Goal: Download file/media

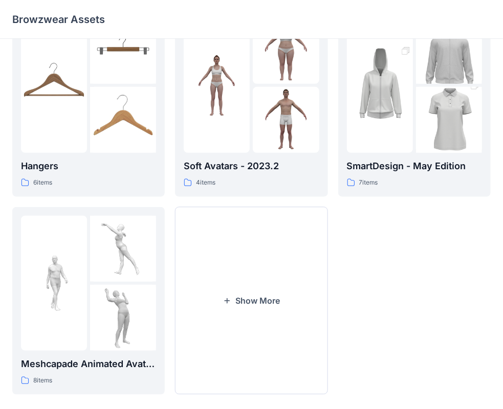
scroll to position [254, 0]
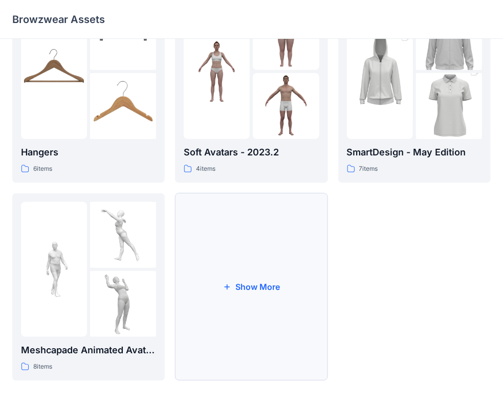
click at [292, 281] on button "Show More" at bounding box center [251, 287] width 152 height 188
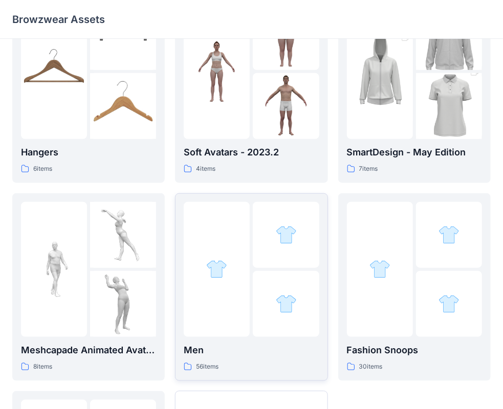
click at [282, 273] on div at bounding box center [286, 304] width 66 height 66
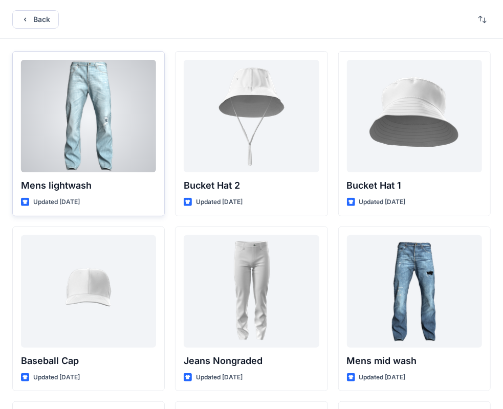
click at [129, 148] on div at bounding box center [88, 116] width 135 height 113
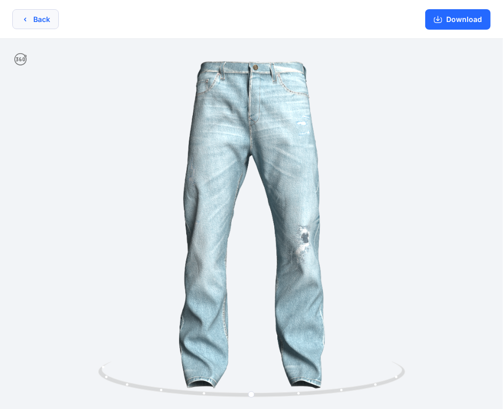
click at [34, 21] on button "Back" at bounding box center [35, 19] width 47 height 20
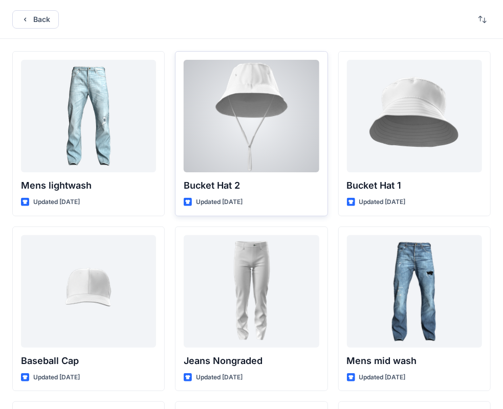
scroll to position [85, 0]
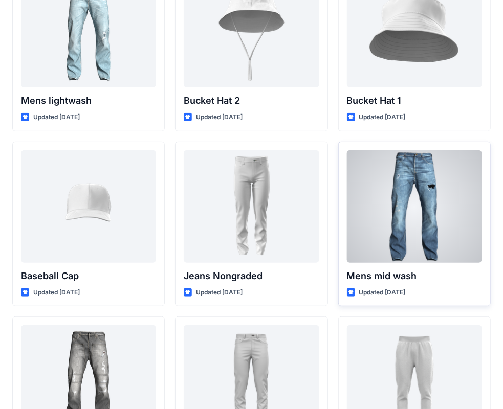
click at [435, 250] on div at bounding box center [414, 206] width 135 height 113
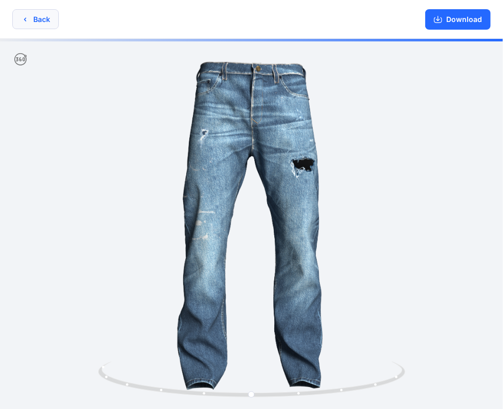
click at [41, 20] on button "Back" at bounding box center [35, 19] width 47 height 20
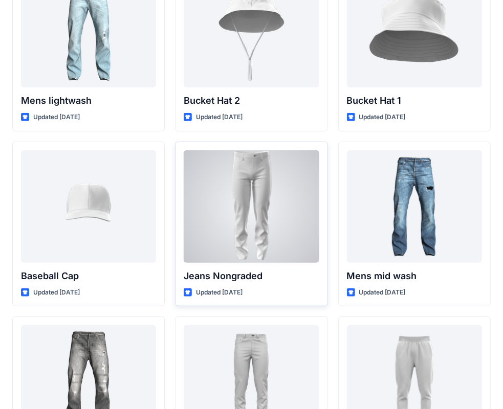
scroll to position [170, 0]
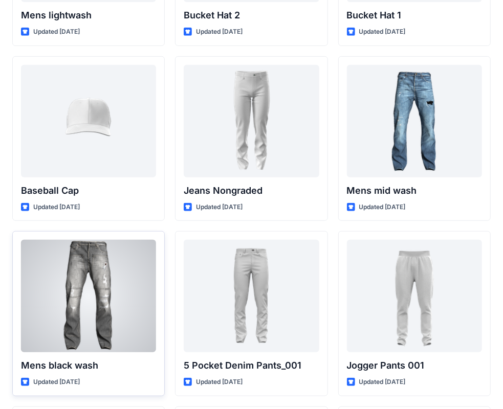
click at [149, 270] on div at bounding box center [88, 296] width 135 height 113
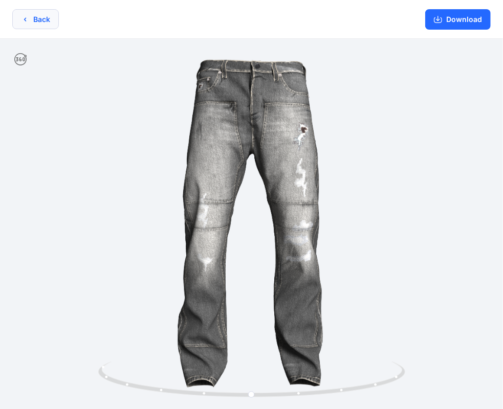
click at [32, 16] on button "Back" at bounding box center [35, 19] width 47 height 20
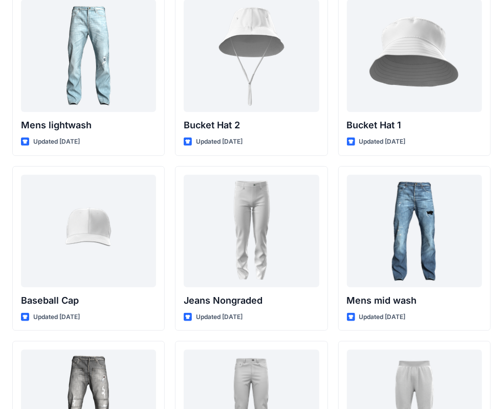
scroll to position [85, 0]
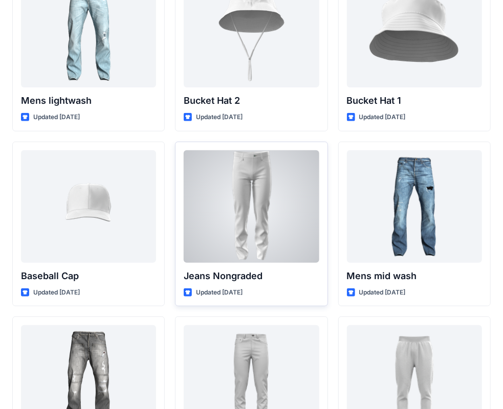
click at [301, 220] on div at bounding box center [251, 206] width 135 height 113
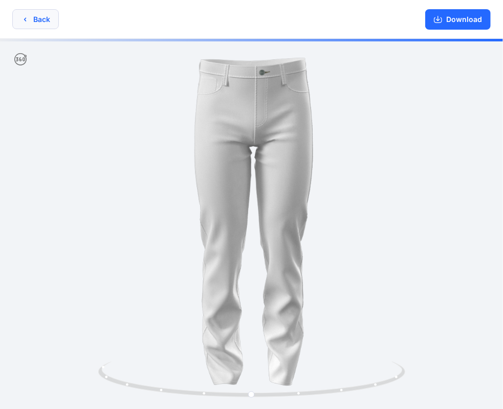
click at [26, 19] on icon "button" at bounding box center [25, 19] width 8 height 8
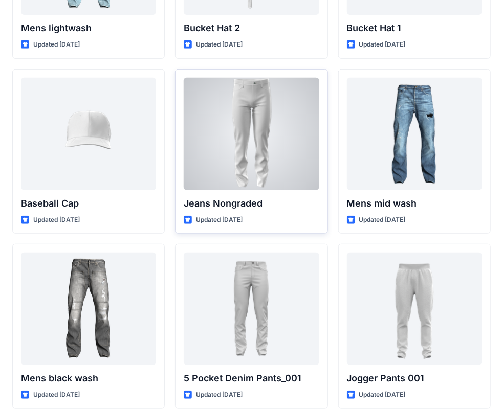
scroll to position [170, 0]
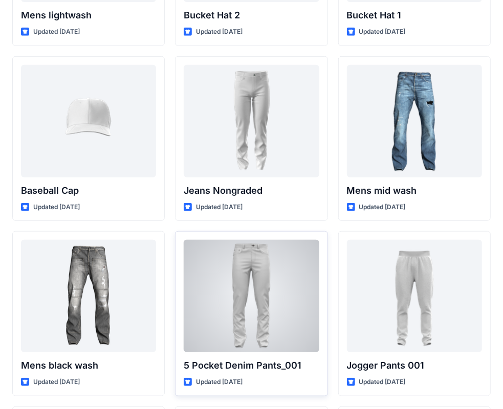
click at [253, 299] on div at bounding box center [251, 296] width 135 height 113
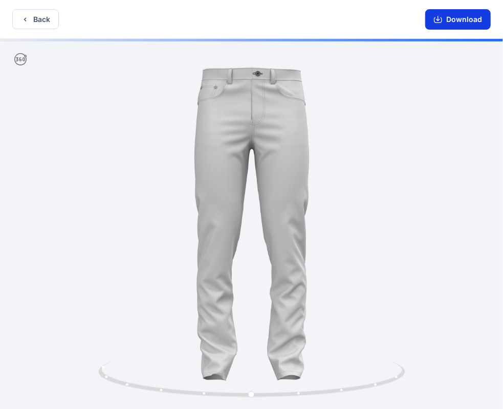
click at [466, 17] on button "Download" at bounding box center [457, 19] width 65 height 20
